Goal: Information Seeking & Learning: Learn about a topic

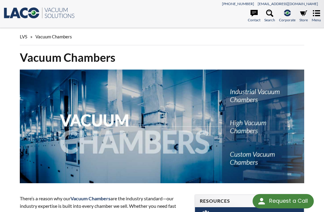
click at [57, 15] on icon ".st0{fill:#193661;} .st1{fill:url(#SVGID_1_);} .st2{enable-background:new ;} .s…" at bounding box center [39, 13] width 72 height 12
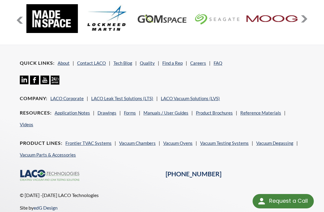
scroll to position [699, 0]
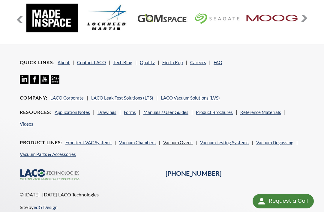
click at [177, 140] on link "Vacuum Ovens" at bounding box center [177, 142] width 29 height 5
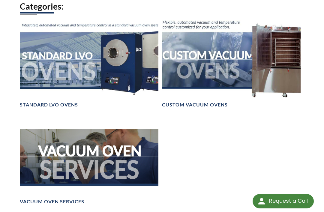
scroll to position [420, 0]
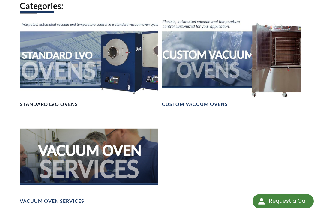
click at [30, 102] on link "Standard LVO Ovens" at bounding box center [89, 64] width 138 height 88
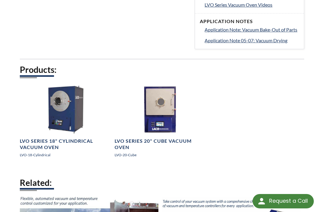
scroll to position [294, 0]
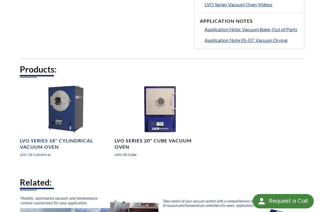
click at [166, 138] on h4 "LVO Series 20" Cube Vacuum Oven" at bounding box center [160, 144] width 91 height 13
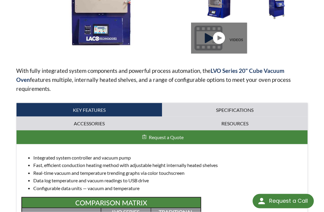
scroll to position [139, 0]
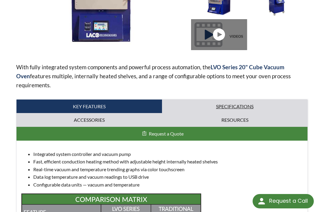
click at [255, 109] on link "Specifications" at bounding box center [234, 107] width 145 height 14
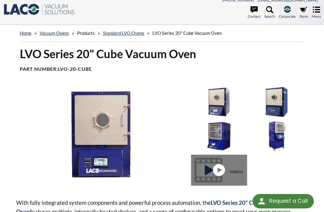
scroll to position [0, 0]
